Goal: Ask a question

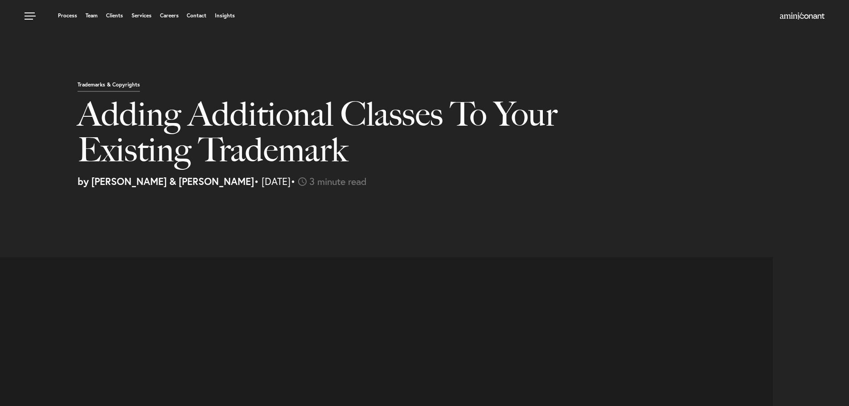
select select "US"
select select "Austin"
select select "Business and Civil Litigation"
select select "US"
select select "Austin"
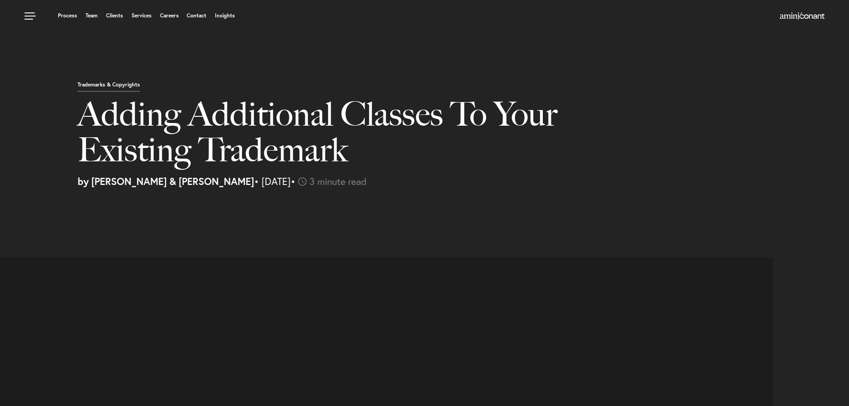
select select "Business and Civil Litigation"
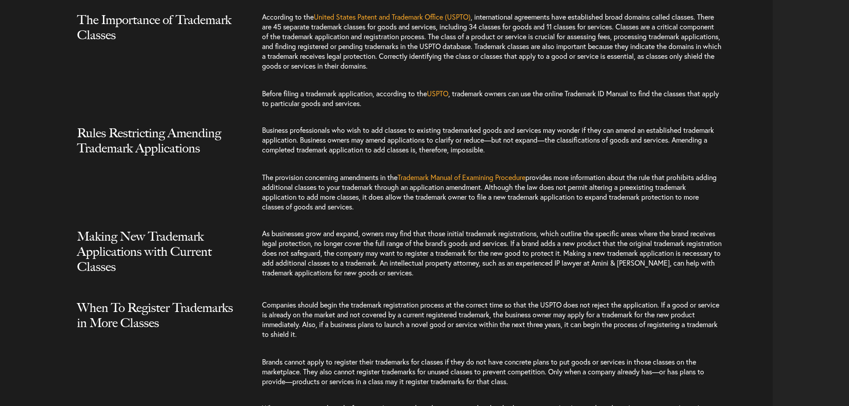
scroll to position [1069, 0]
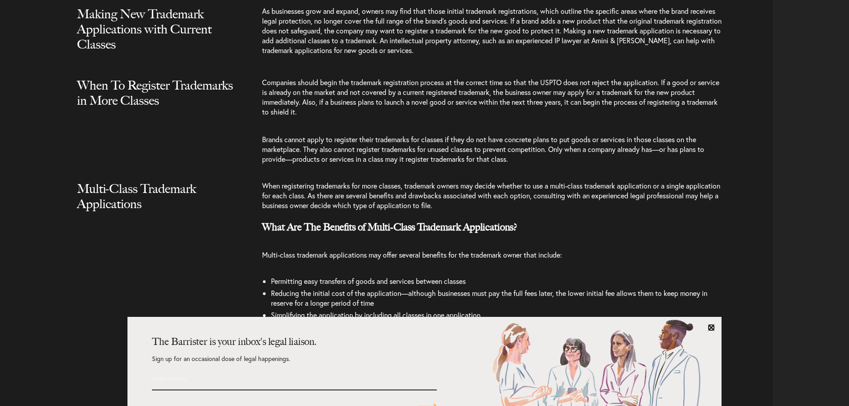
click at [711, 327] on link at bounding box center [710, 327] width 7 height 7
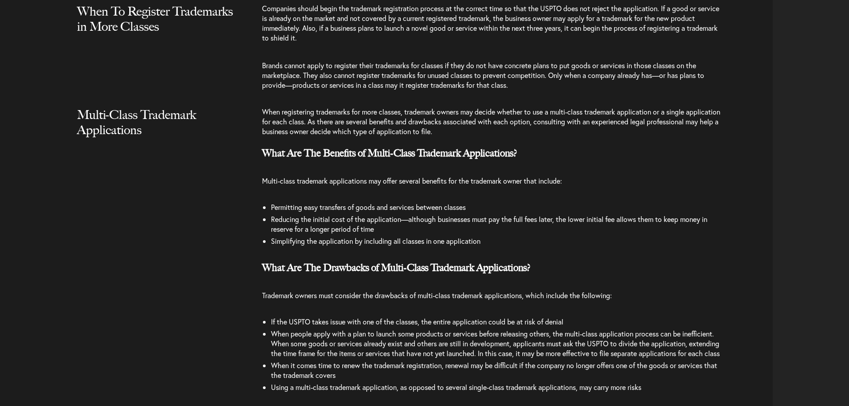
scroll to position [1203, 0]
